Goal: Task Accomplishment & Management: Manage account settings

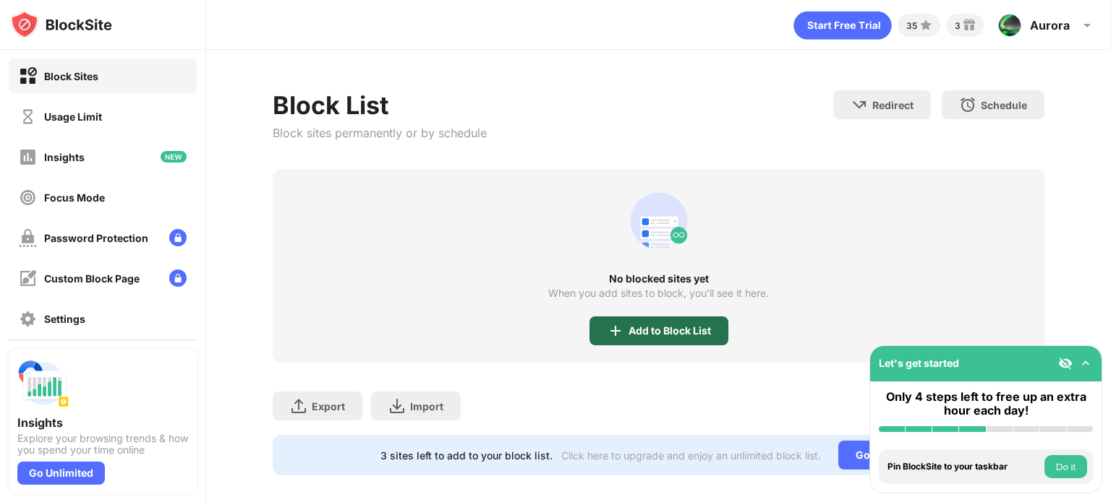
click at [671, 341] on div "Add to Block List" at bounding box center [658, 331] width 139 height 29
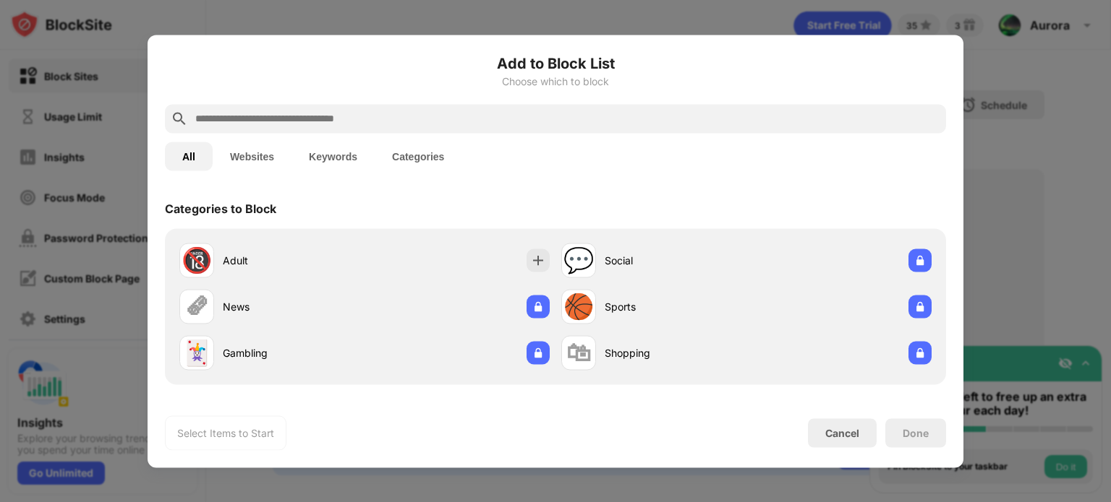
click at [428, 118] on input "text" at bounding box center [567, 118] width 746 height 17
click at [260, 103] on div "Add to Block List Choose which to block" at bounding box center [555, 78] width 781 height 52
click at [267, 118] on input "text" at bounding box center [567, 118] width 746 height 17
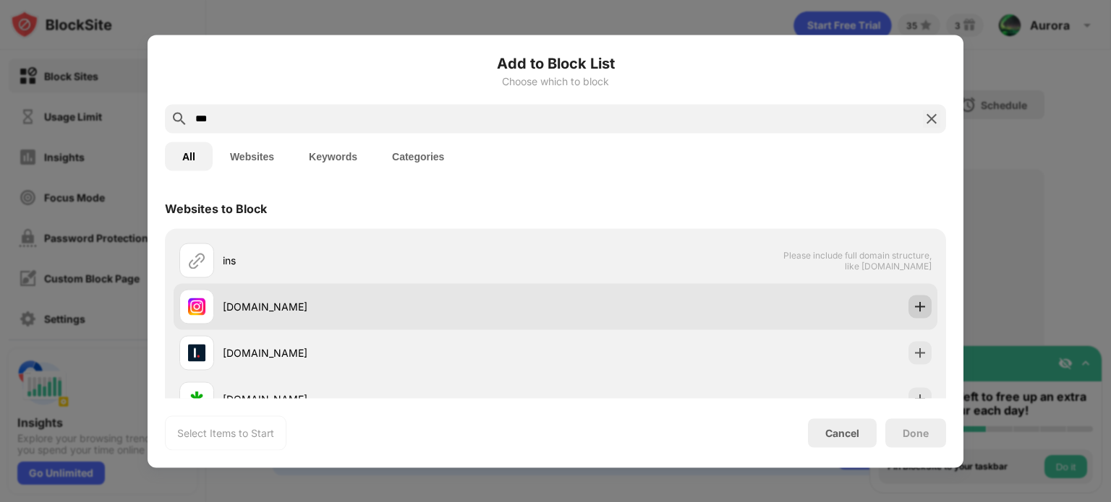
type input "***"
click at [908, 315] on div at bounding box center [919, 306] width 23 height 23
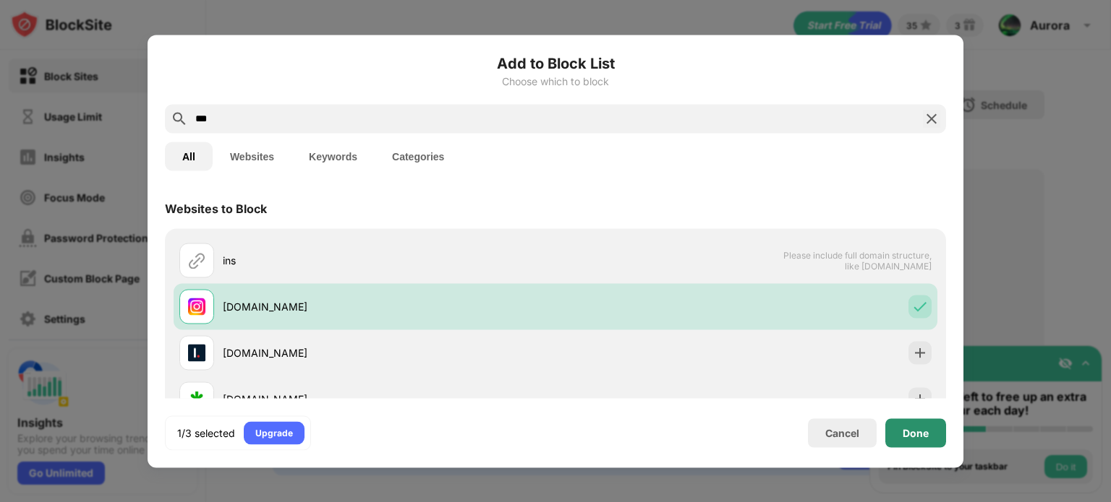
click at [920, 439] on div "Done" at bounding box center [915, 433] width 61 height 29
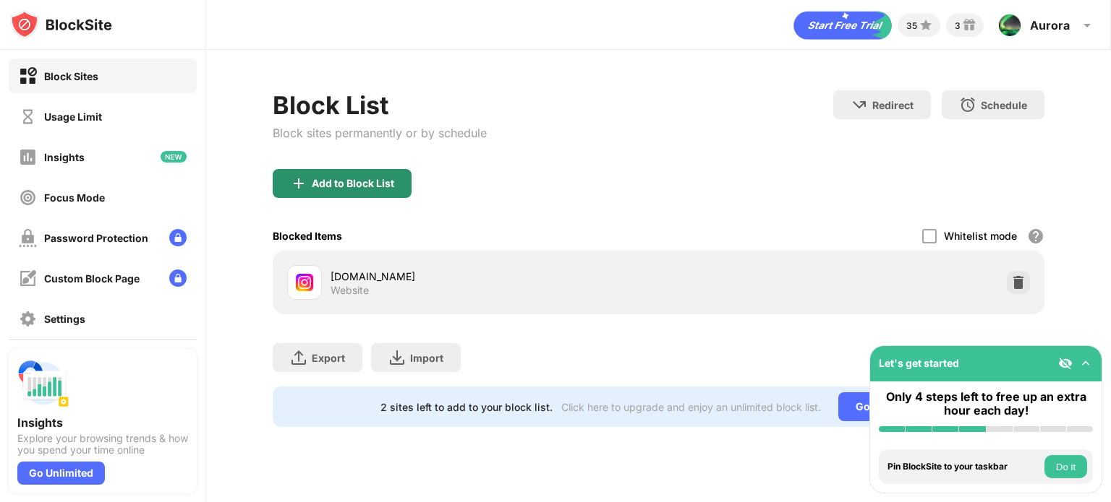
click at [315, 190] on div "Add to Block List" at bounding box center [342, 183] width 139 height 29
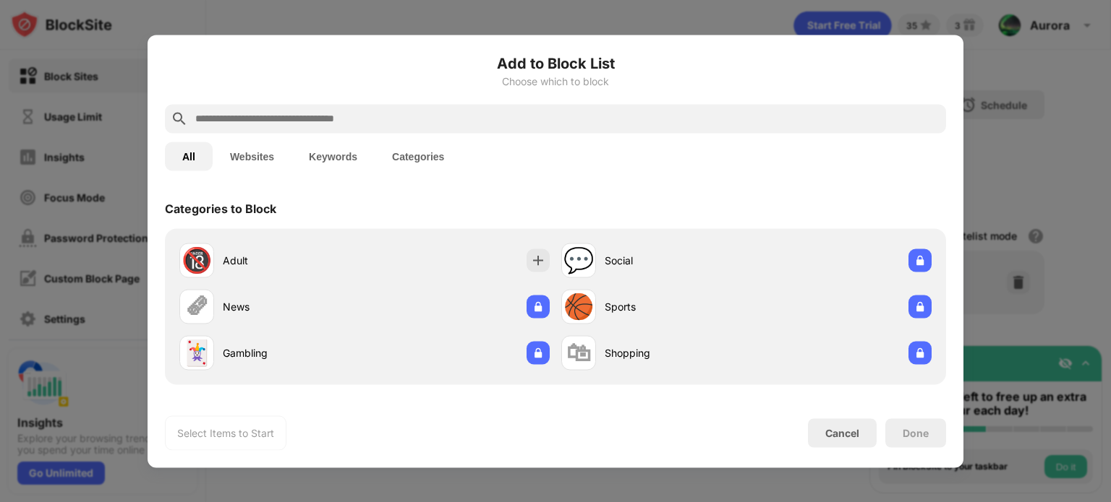
click at [322, 121] on input "text" at bounding box center [567, 118] width 746 height 17
click at [273, 149] on button "Websites" at bounding box center [252, 156] width 79 height 29
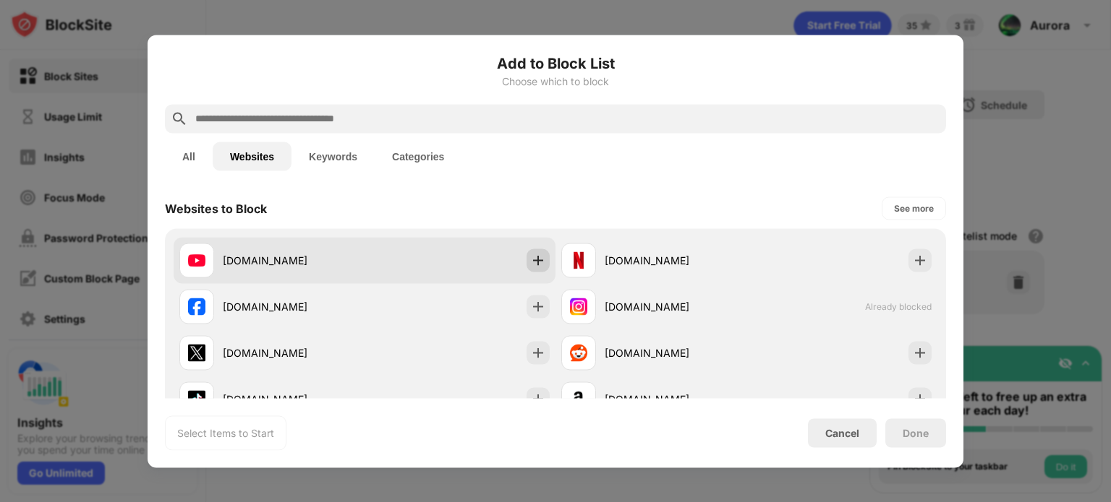
click at [530, 270] on div at bounding box center [537, 260] width 23 height 23
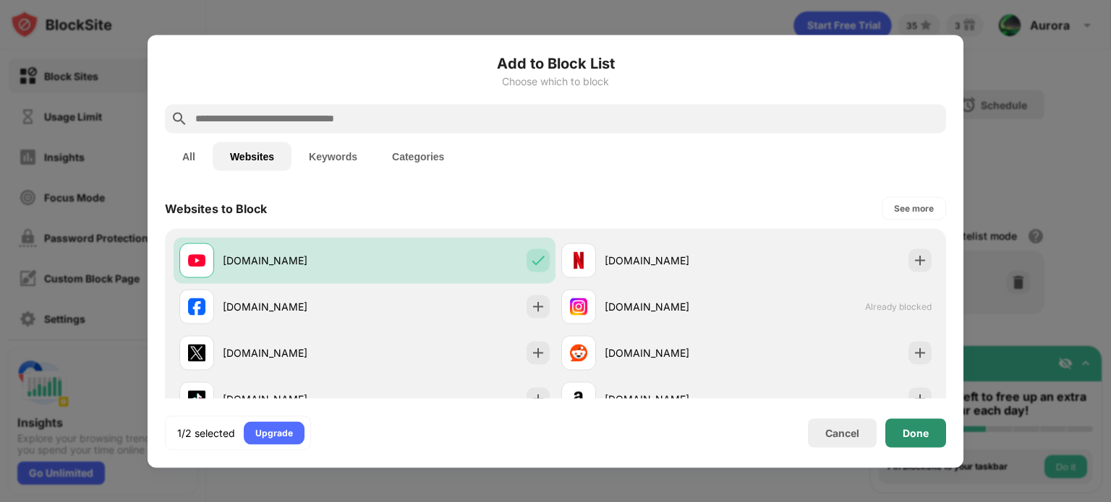
click at [920, 435] on div "Done" at bounding box center [915, 433] width 26 height 12
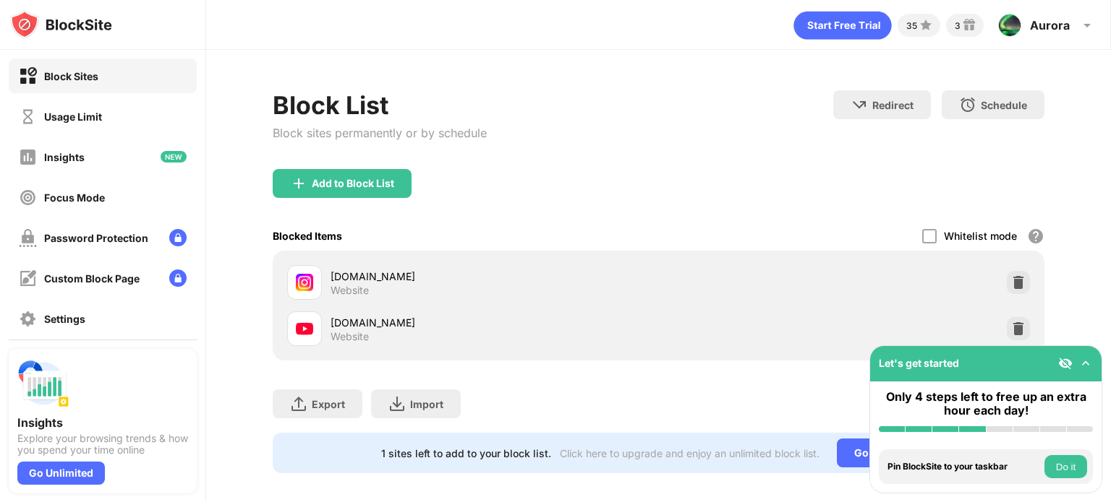
click at [543, 206] on div "Add to Block List" at bounding box center [658, 195] width 771 height 52
click at [161, 157] on img at bounding box center [174, 157] width 26 height 12
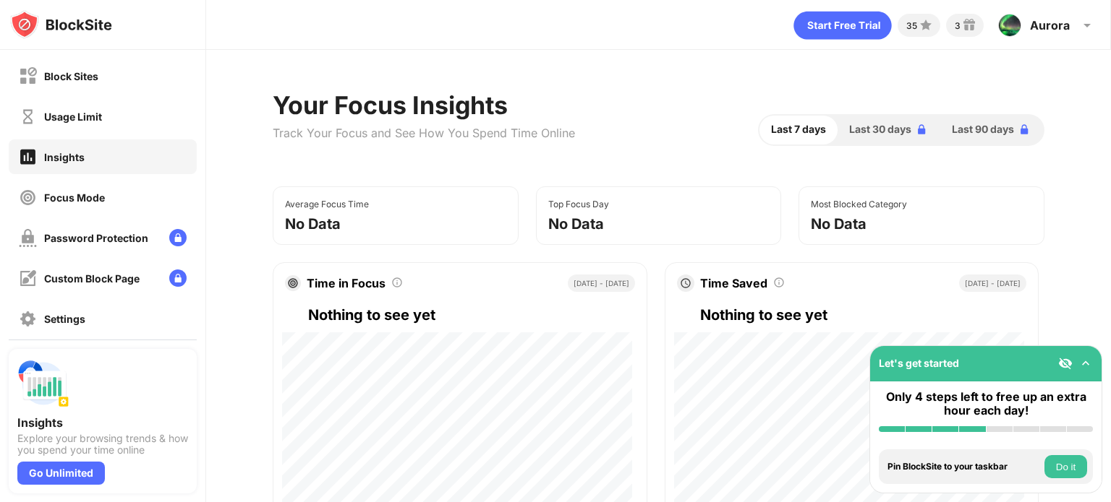
click at [532, 134] on div "Track Your Focus and See How You Spend Time Online" at bounding box center [424, 133] width 302 height 14
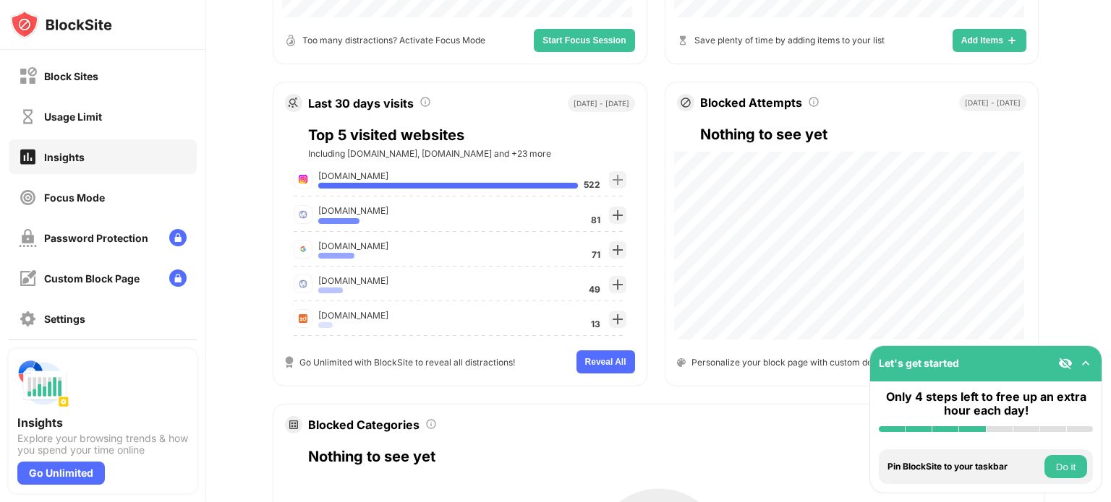
scroll to position [521, 0]
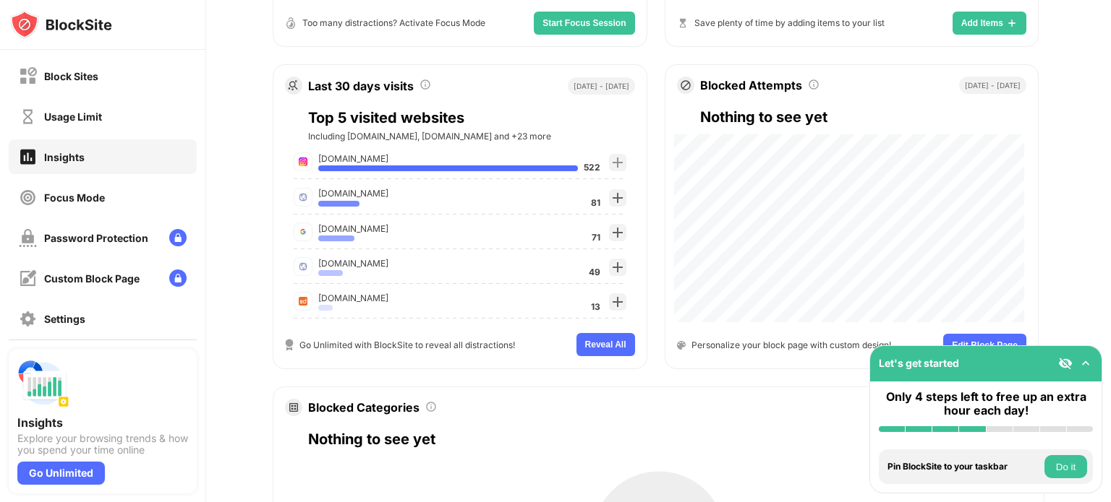
drag, startPoint x: 579, startPoint y: 168, endPoint x: 429, endPoint y: 197, distance: 152.4
click at [429, 197] on div "instagram.com 522 Add to block List udm.eiduco.com 81 Add to block List google.…" at bounding box center [459, 235] width 355 height 173
drag, startPoint x: 592, startPoint y: 348, endPoint x: 516, endPoint y: 441, distance: 120.2
click at [516, 441] on div "Time in Focus Total time spent using Focus Mode Aug 9 - Today Nothing to see ye…" at bounding box center [658, 200] width 771 height 916
click at [1067, 459] on button "Do it" at bounding box center [1065, 467] width 43 height 23
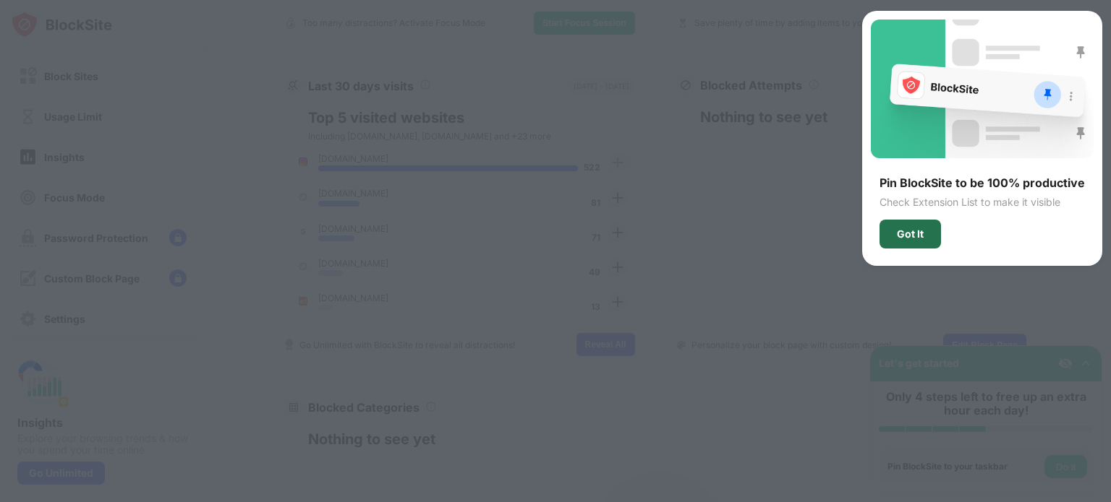
click at [901, 231] on div "Got It" at bounding box center [910, 234] width 27 height 12
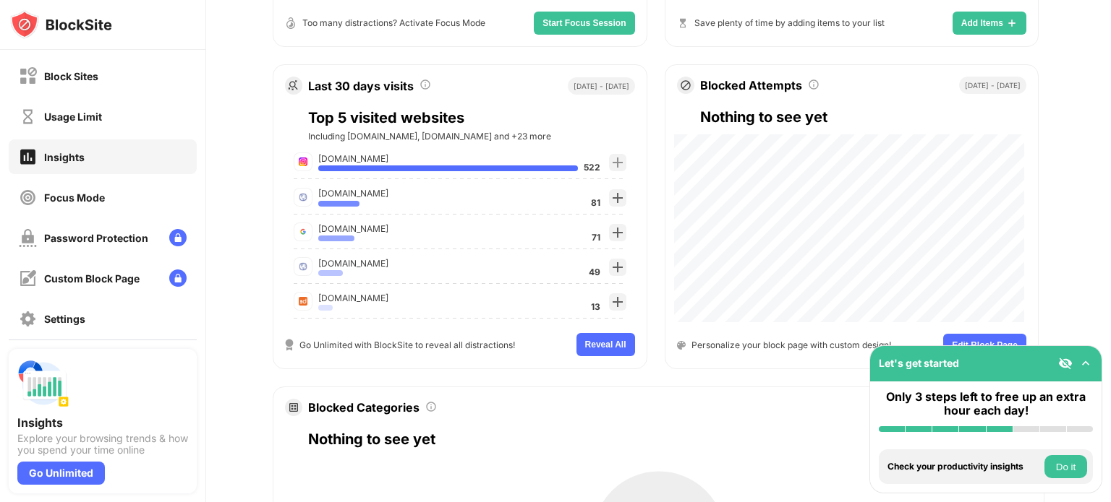
click at [1072, 468] on button "Do it" at bounding box center [1065, 467] width 43 height 23
click at [1068, 463] on button "Do it" at bounding box center [1065, 467] width 43 height 23
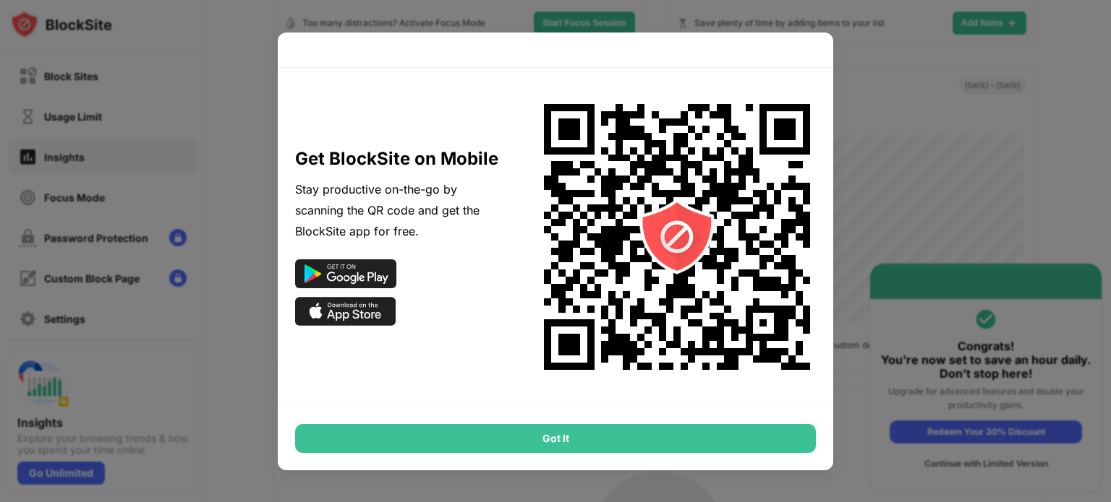
click at [866, 106] on div at bounding box center [555, 251] width 1111 height 502
